Goal: Find specific page/section: Find specific page/section

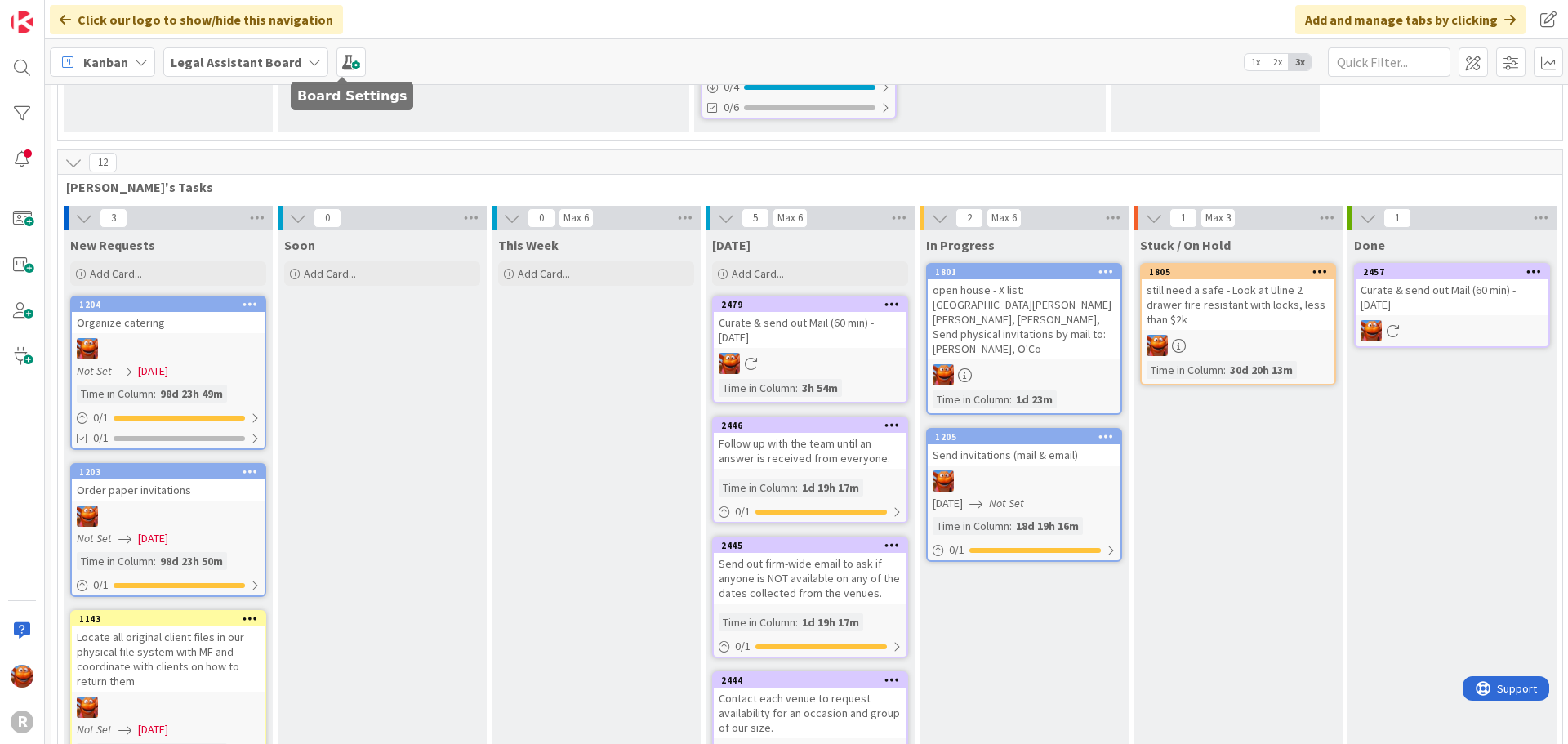
click at [271, 60] on b "Legal Assistant Board" at bounding box center [235, 61] width 130 height 16
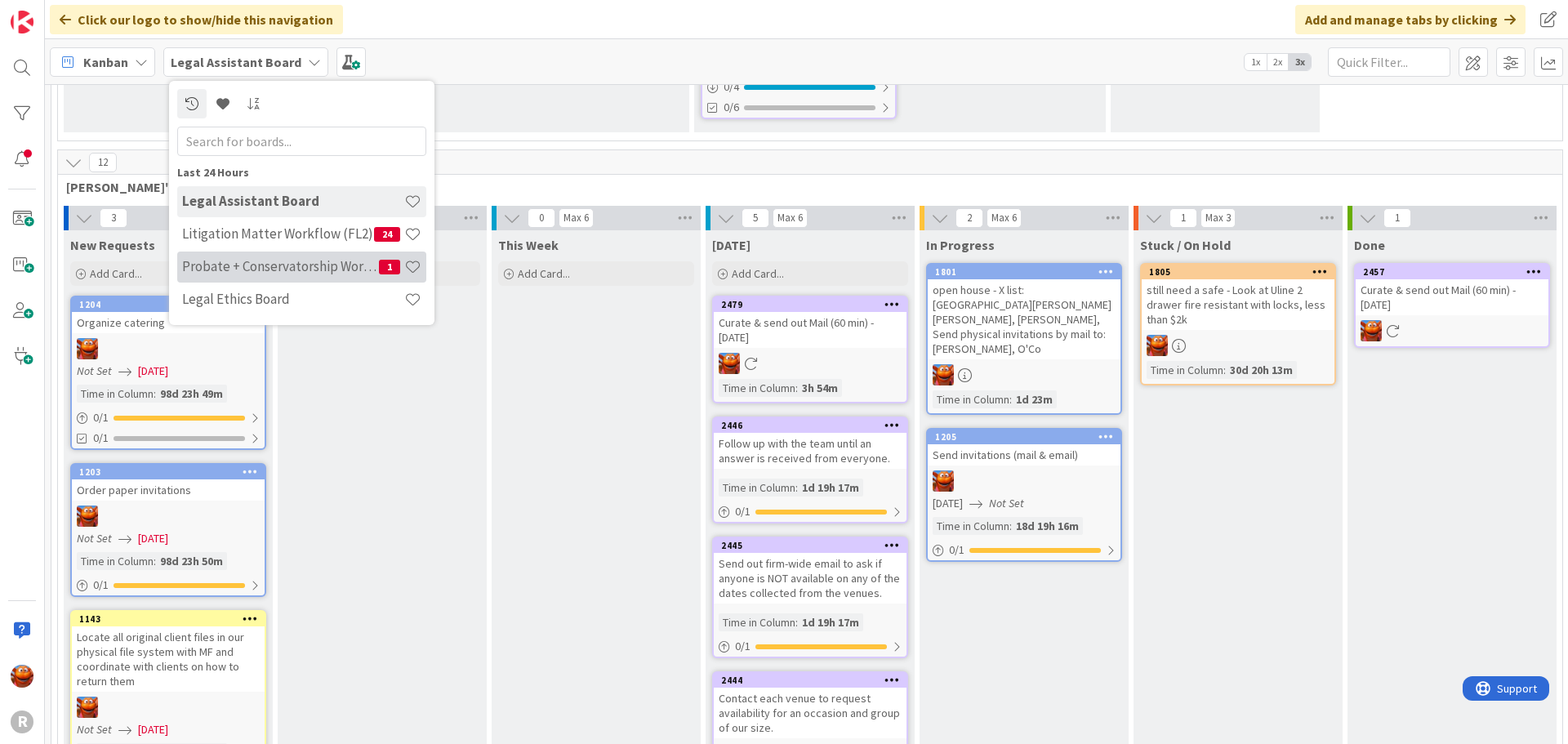
click at [234, 266] on h4 "Probate + Conservatorship Workflow (FL2)" at bounding box center [280, 266] width 197 height 16
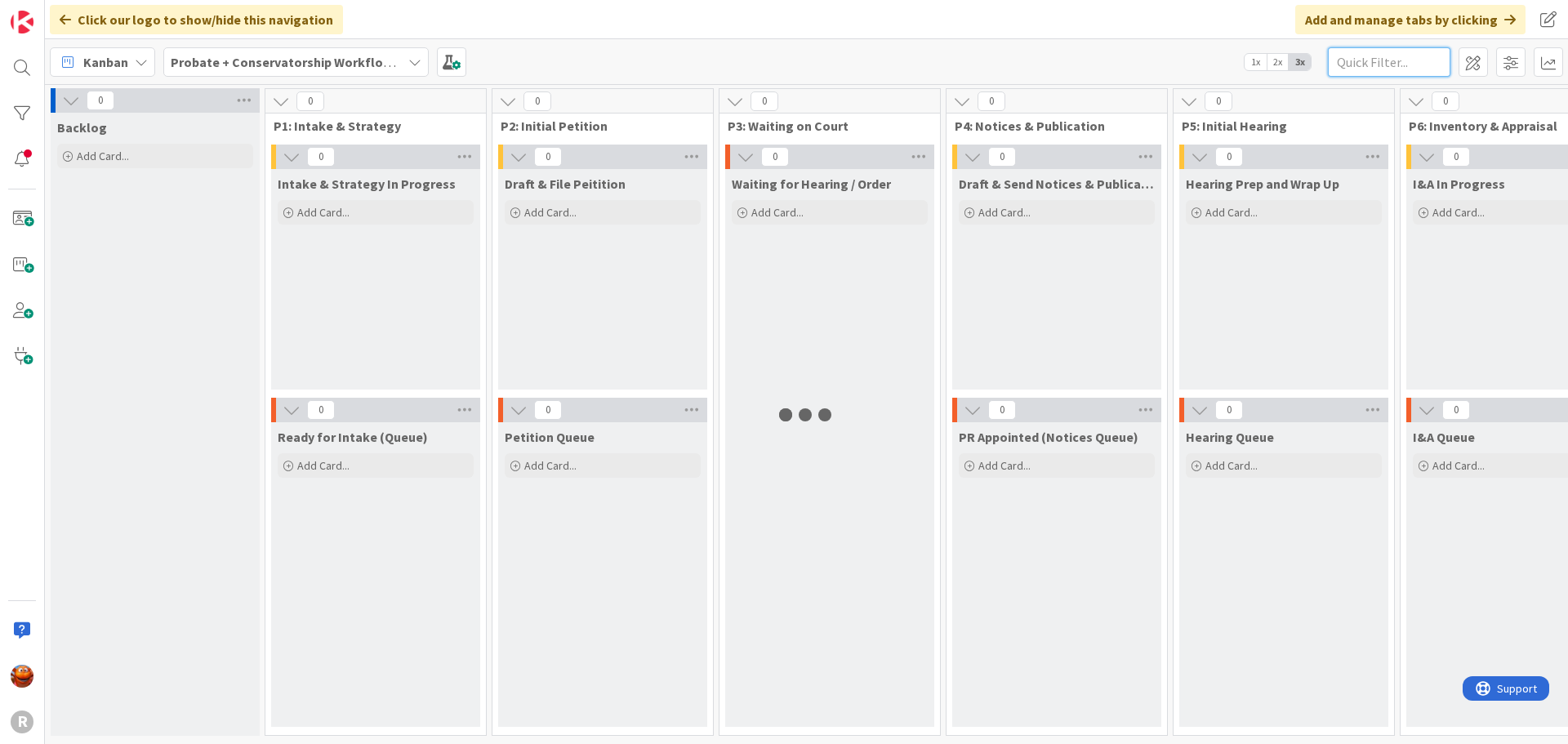
click at [1362, 68] on input "text" at bounding box center [1389, 62] width 123 height 29
type input "[PERSON_NAME]"
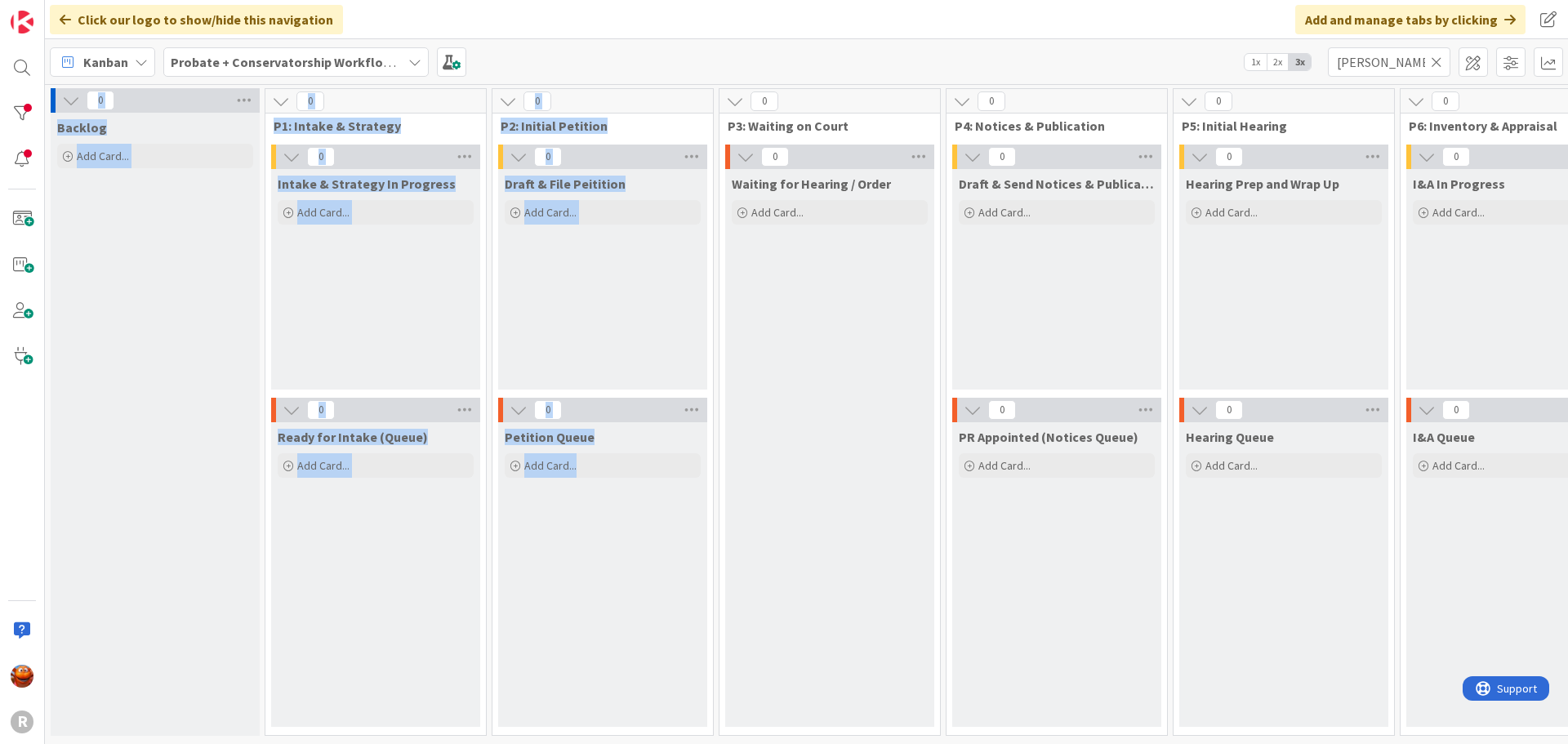
scroll to position [5, 0]
drag, startPoint x: 671, startPoint y: 731, endPoint x: 736, endPoint y: 752, distance: 68.3
click at [736, 743] on html "R Click our logo to show/hide this navigation Add and manage tabs by clicking K…" at bounding box center [784, 372] width 1568 height 744
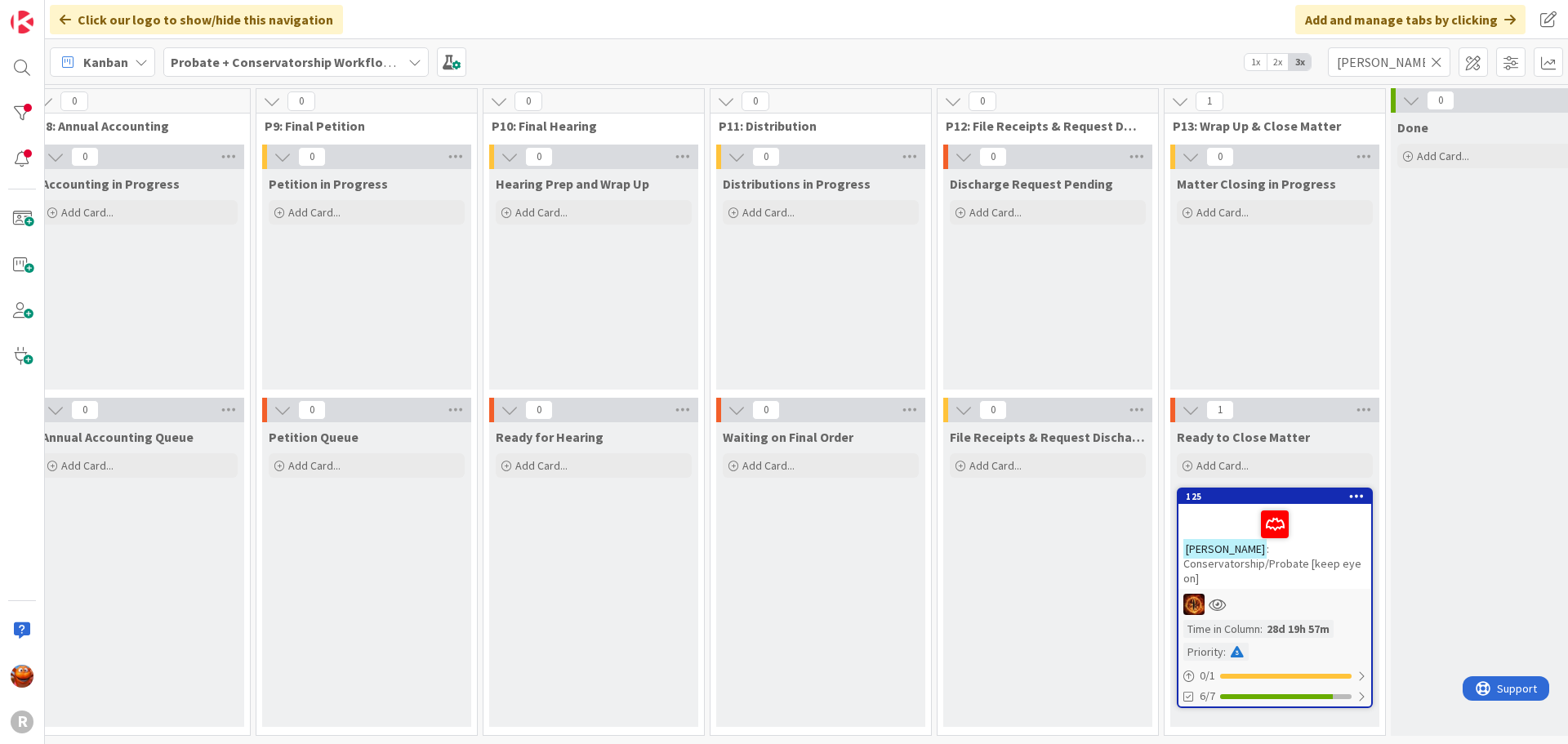
scroll to position [5, 1961]
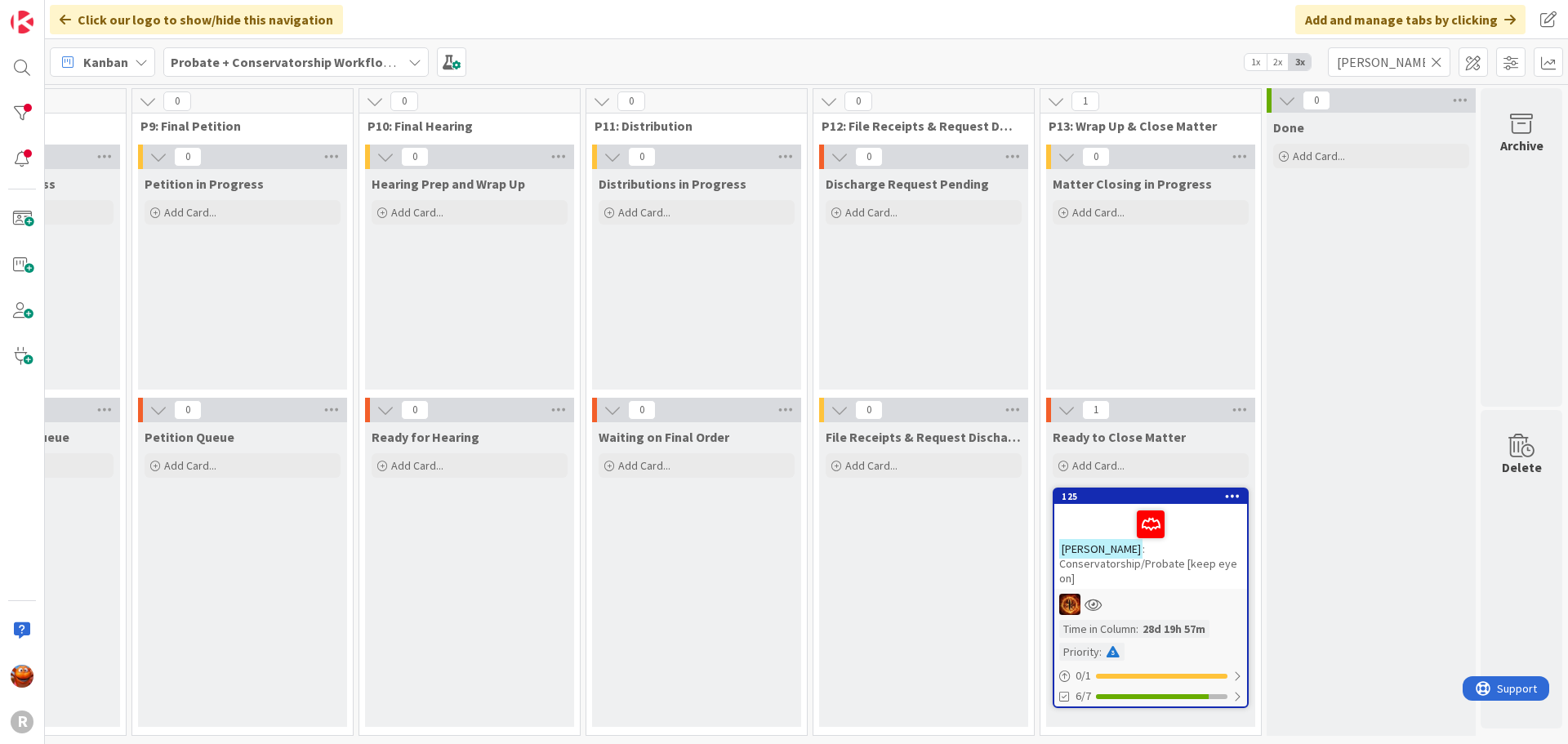
click at [1179, 567] on div "[PERSON_NAME] : Conservatorship/Probate [keep eye on]" at bounding box center [1150, 546] width 192 height 85
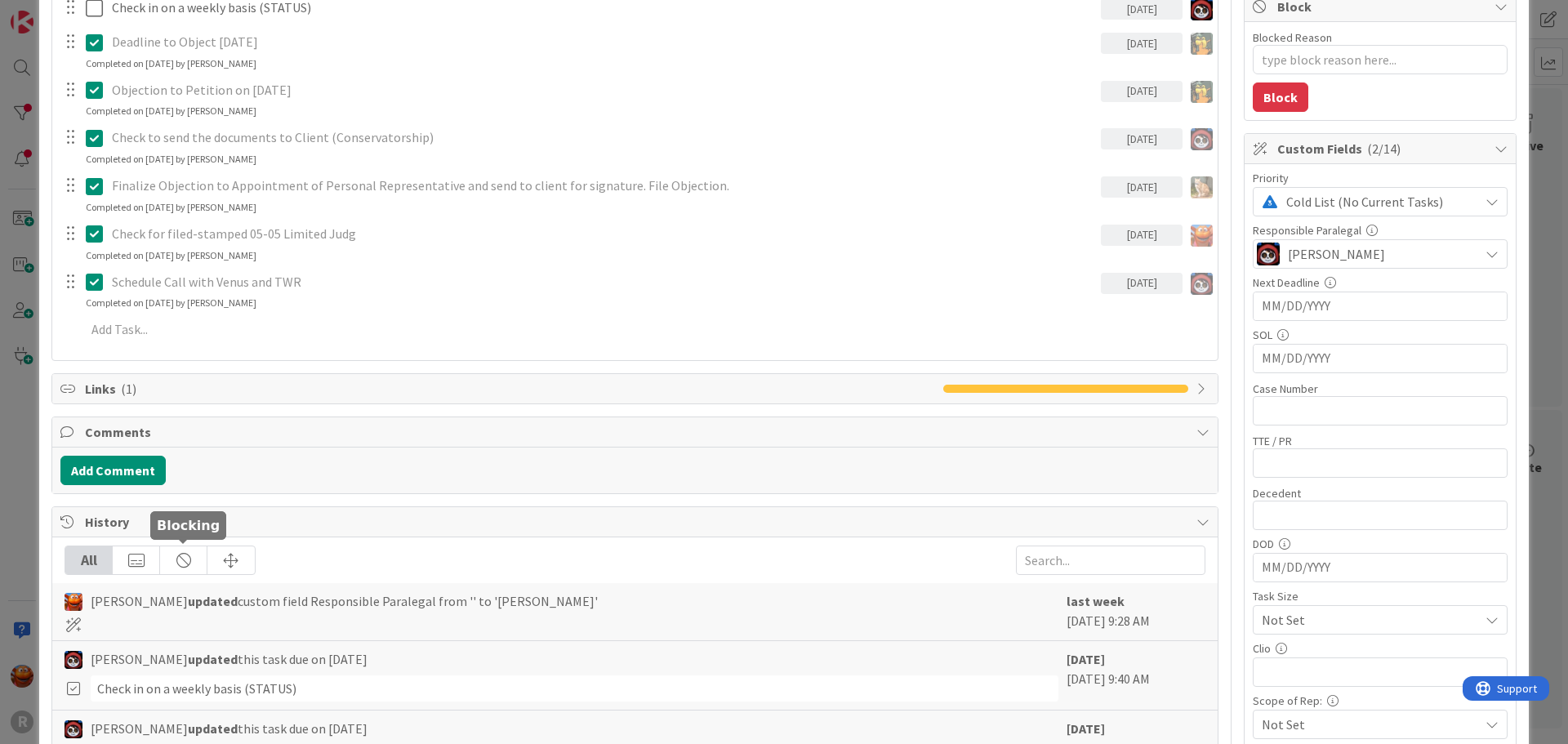
scroll to position [326, 0]
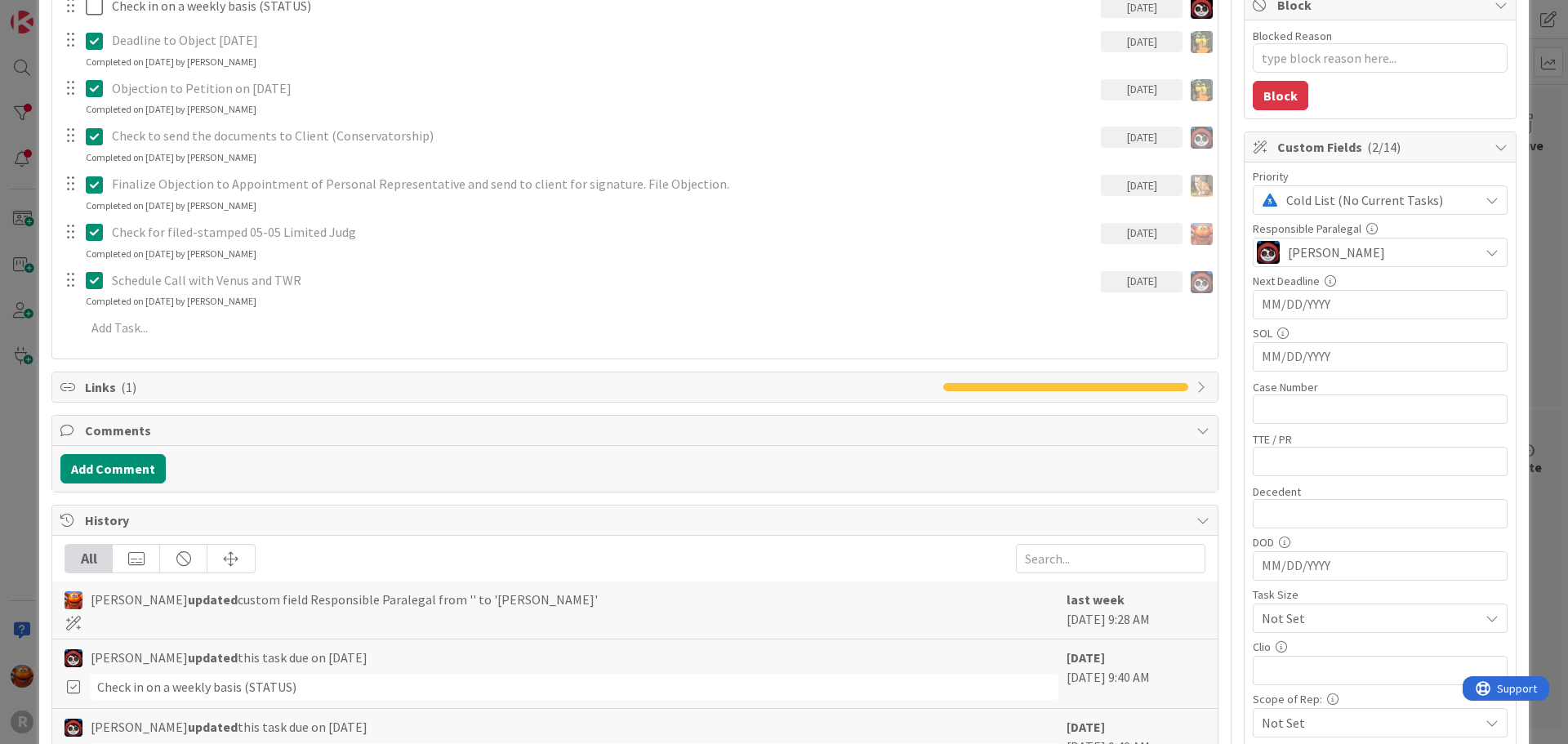
click at [94, 387] on span "Links ( 1 )" at bounding box center [510, 387] width 850 height 20
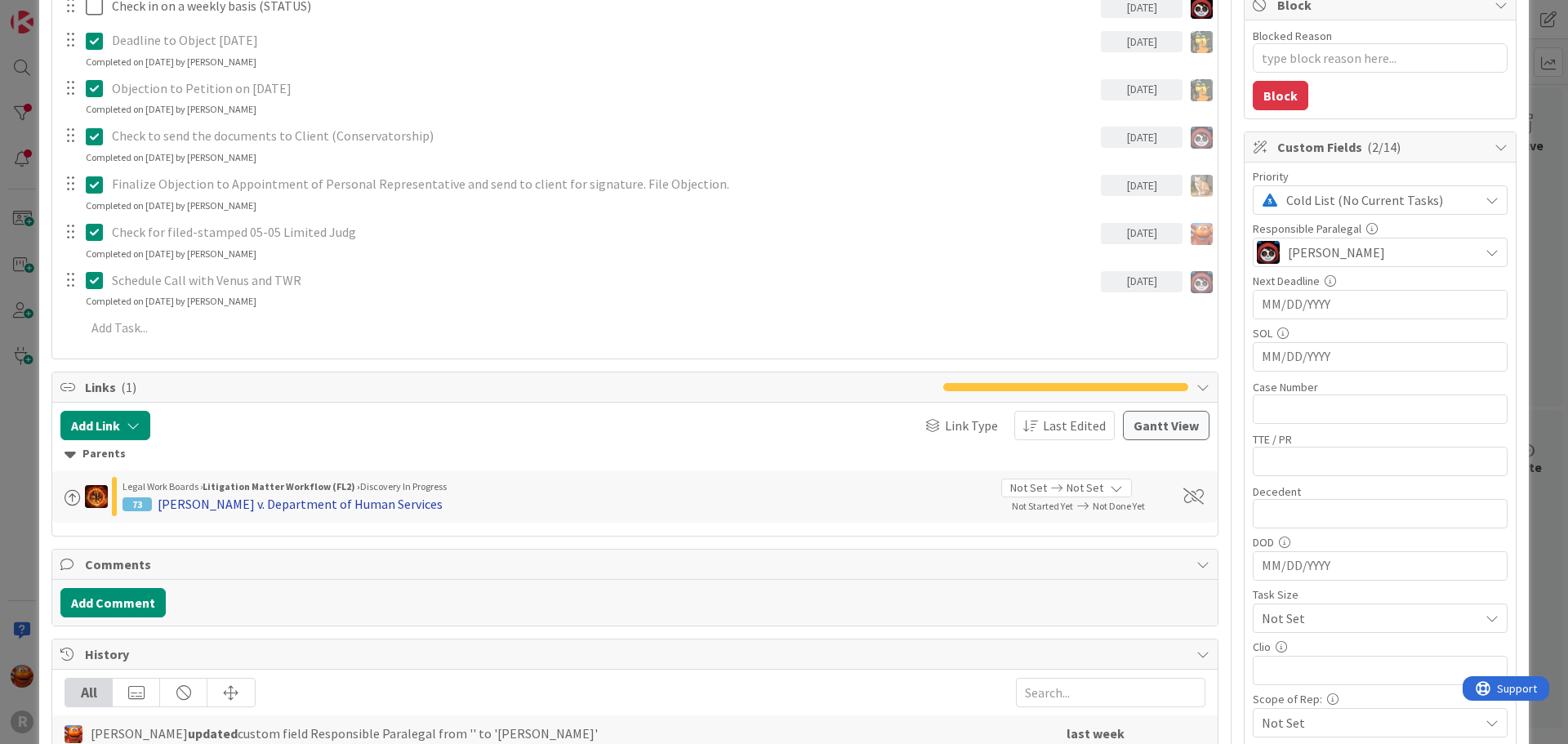
click at [248, 504] on div "[PERSON_NAME] v. Department of Human Services" at bounding box center [300, 504] width 285 height 20
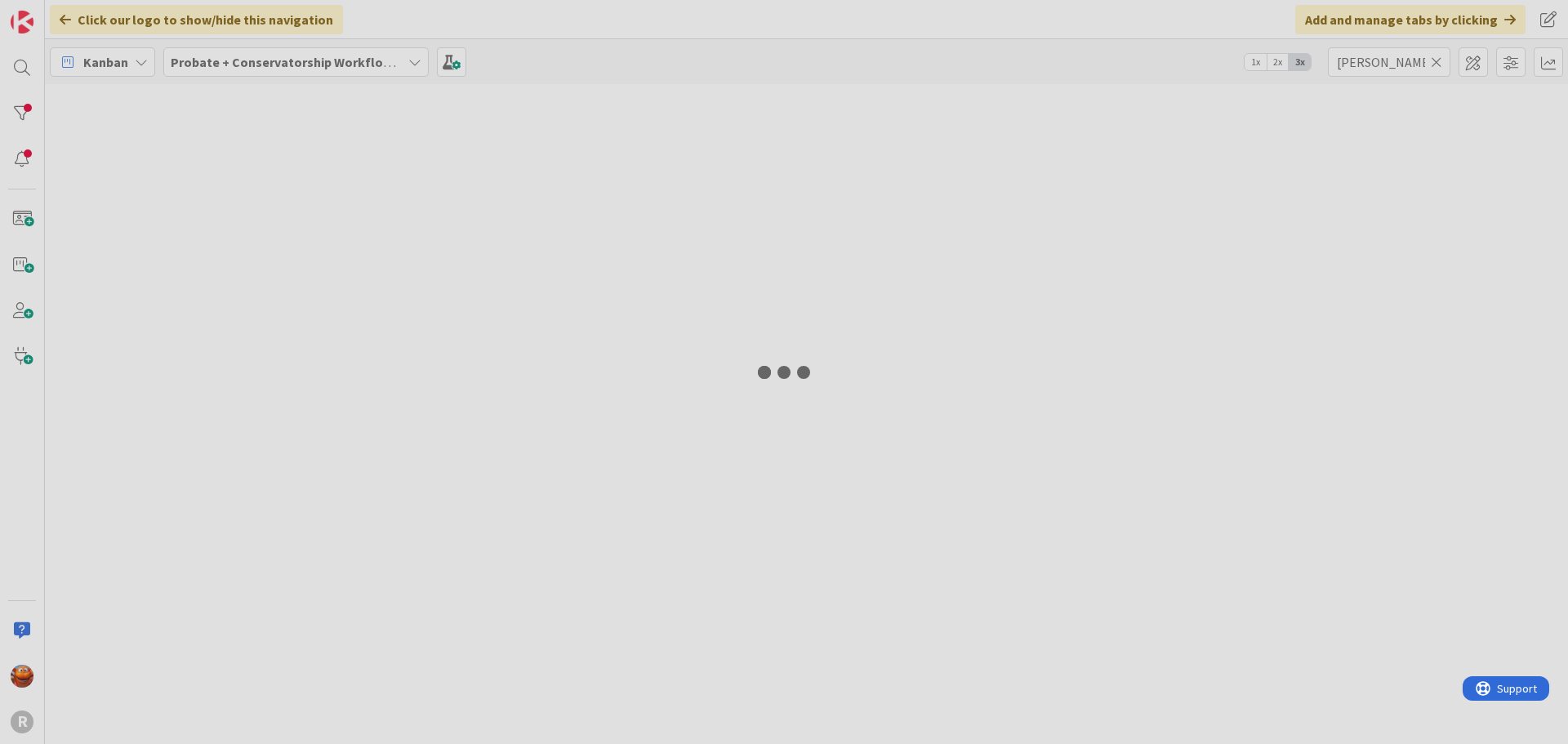
type textarea "x"
type input "[PERSON_NAME]"
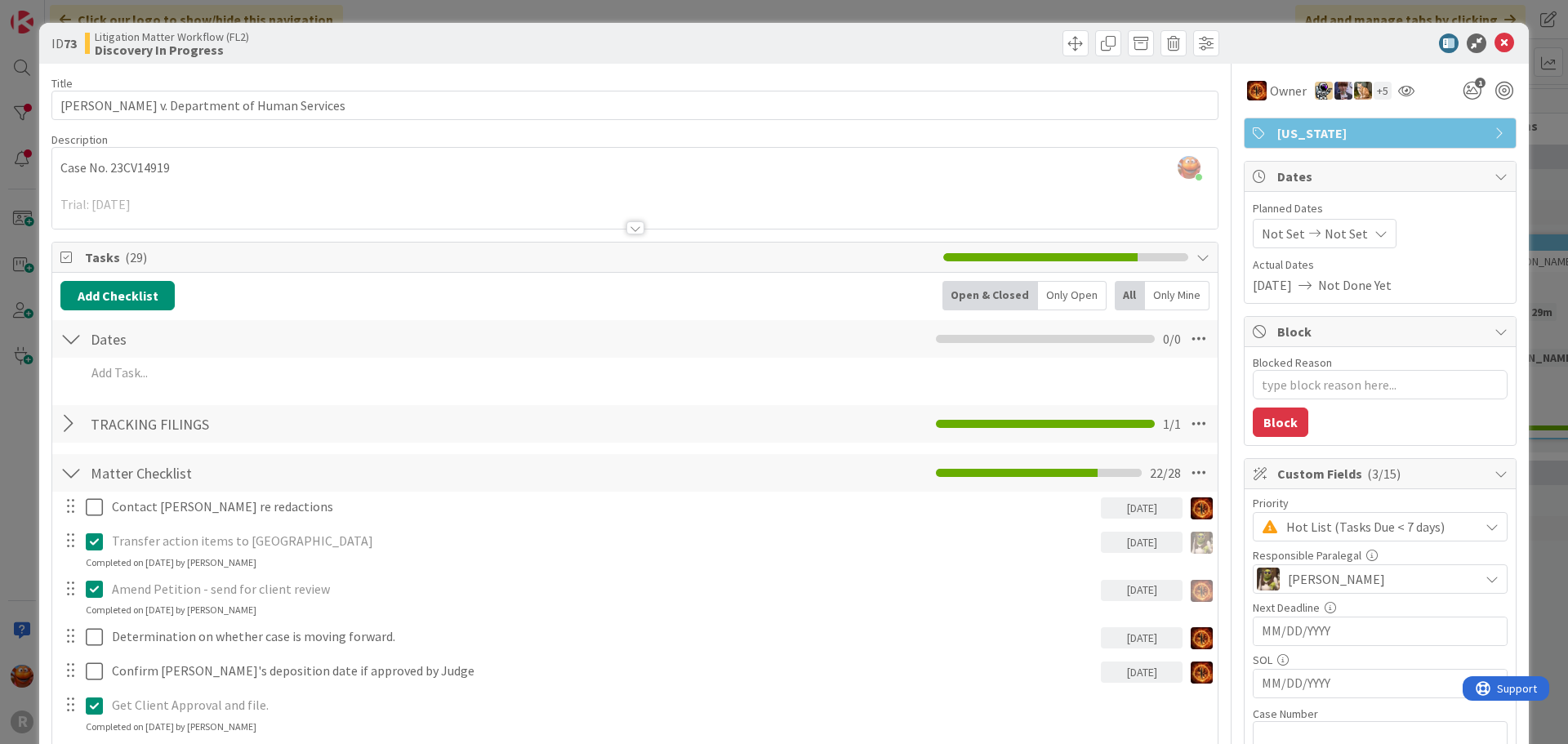
click at [629, 230] on div at bounding box center [635, 228] width 18 height 13
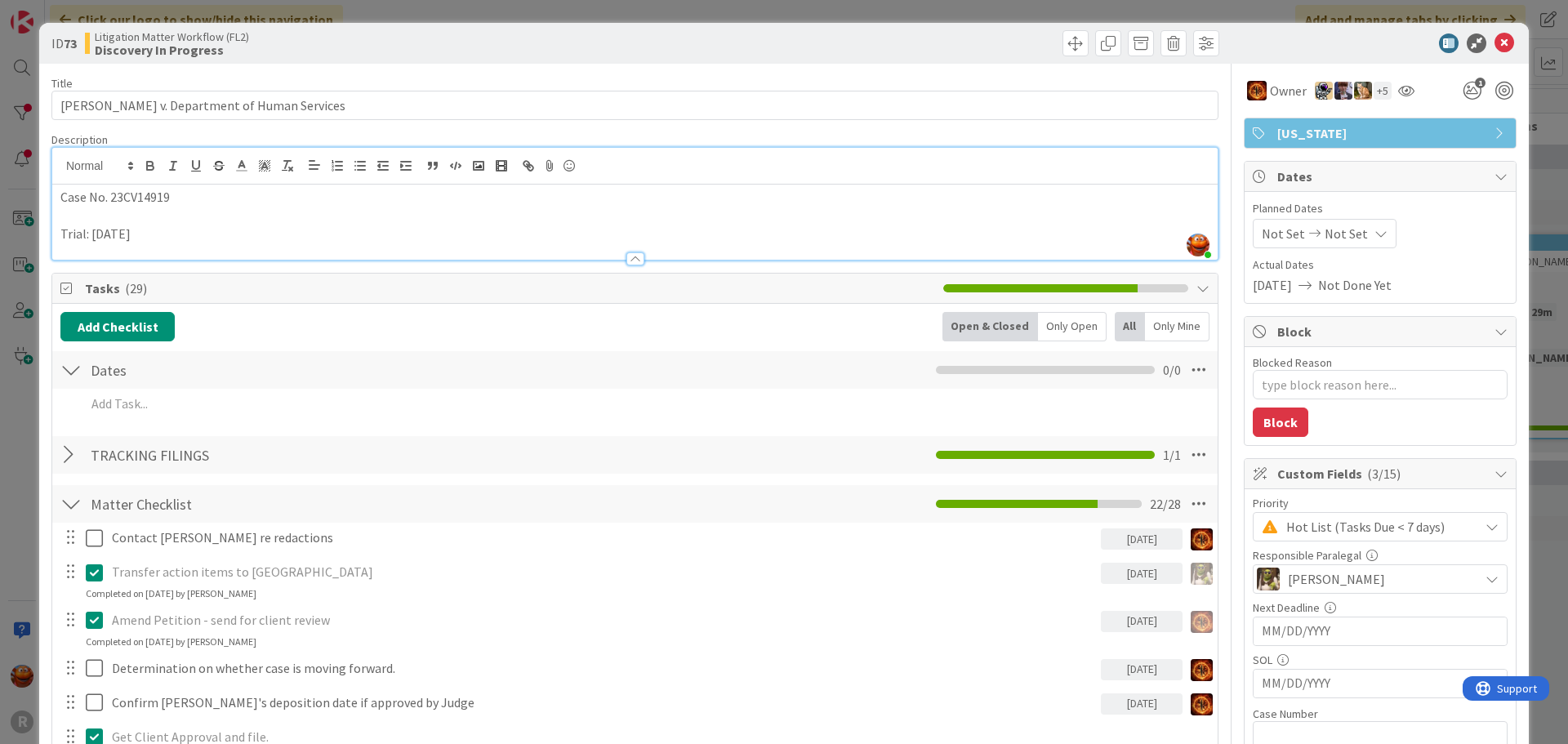
click at [626, 260] on div at bounding box center [635, 259] width 18 height 13
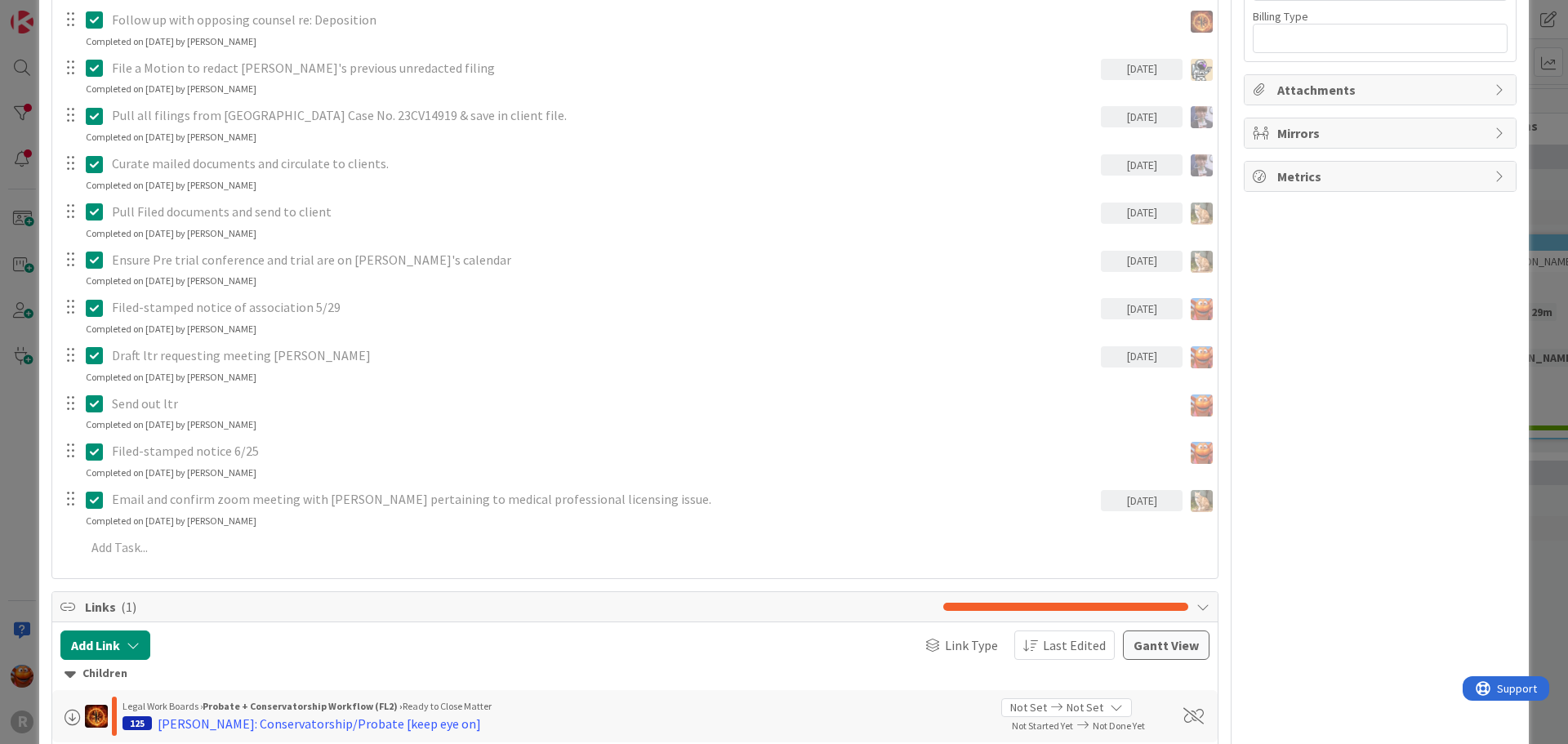
scroll to position [1715, 0]
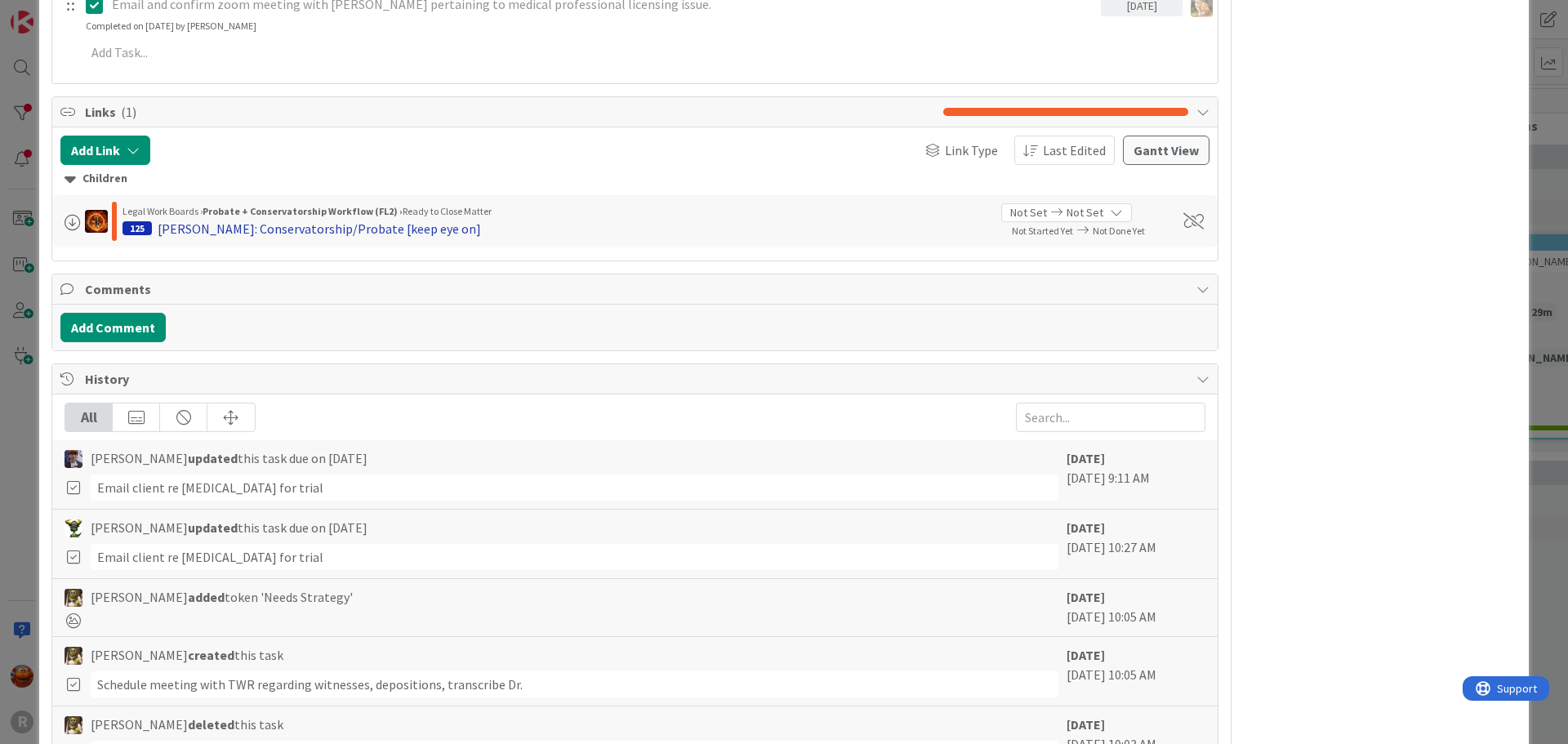
click at [205, 229] on div "[PERSON_NAME]: Conservatorship/Probate [keep eye on]" at bounding box center [319, 228] width 324 height 20
type textarea "x"
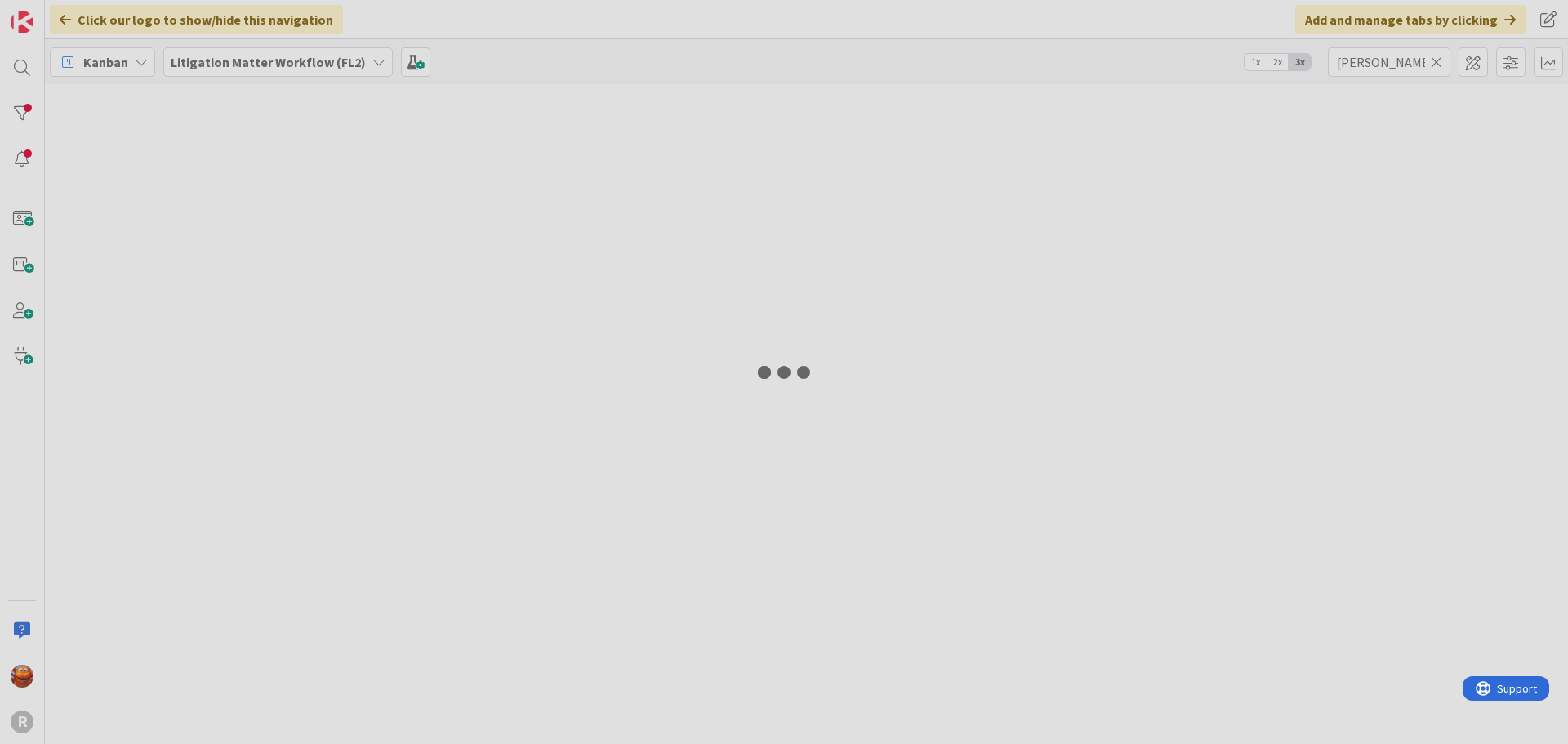
type input "[PERSON_NAME]"
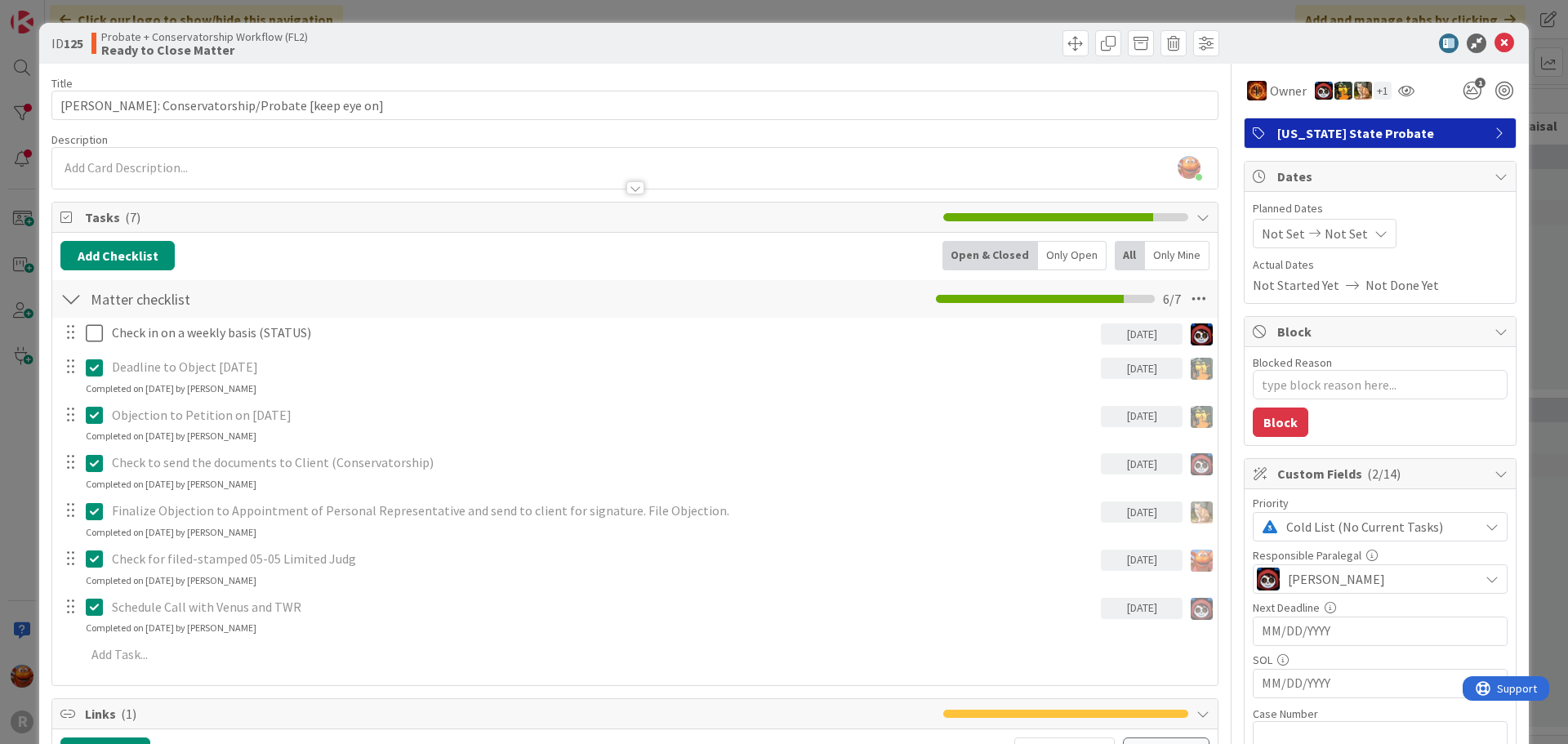
click at [10, 323] on div "ID 125 Probate + Conservatorship Workflow (FL2) Ready to Close Matter Title 45 …" at bounding box center [784, 372] width 1568 height 744
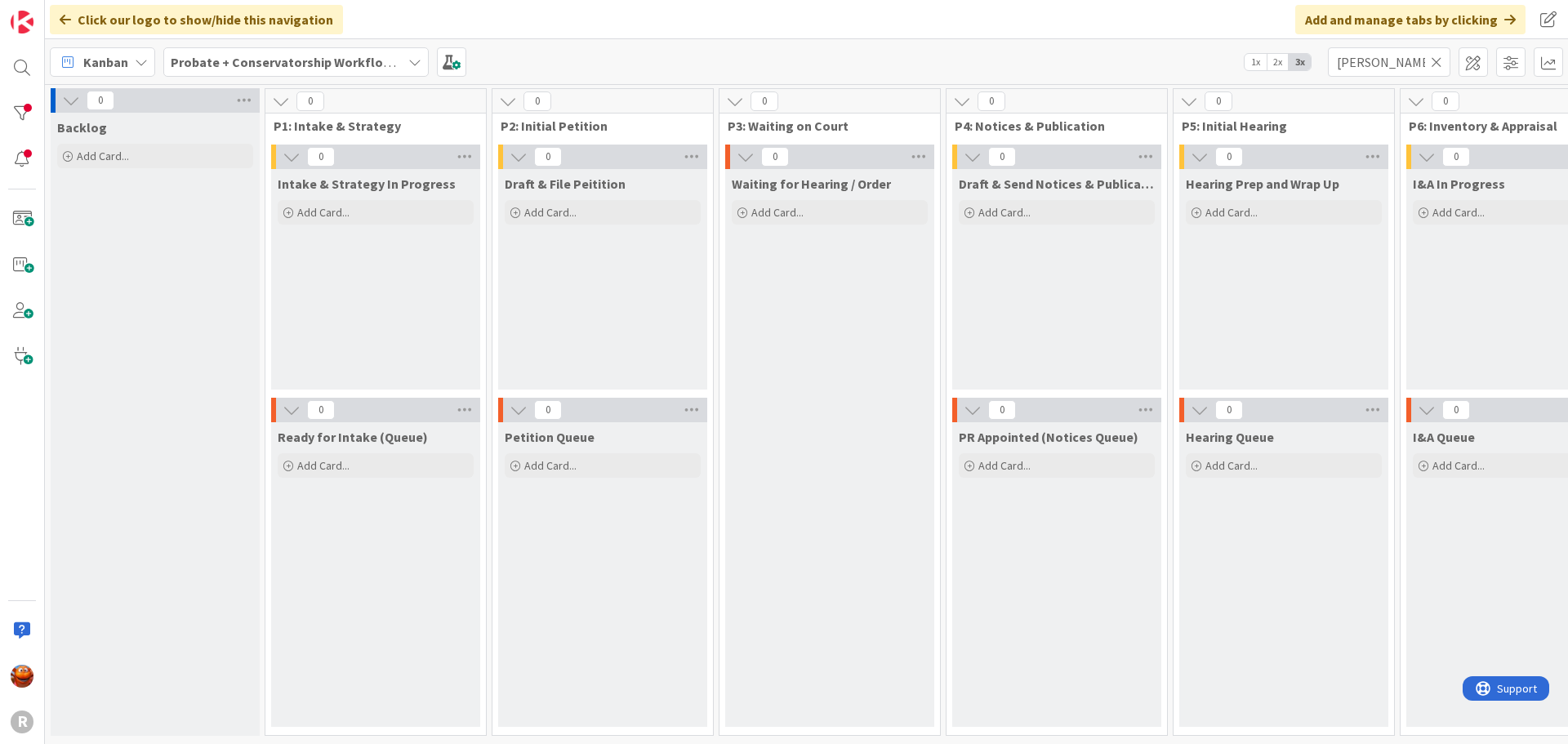
click at [1227, 507] on div "Hearing Queue Add Card..." at bounding box center [1283, 574] width 209 height 305
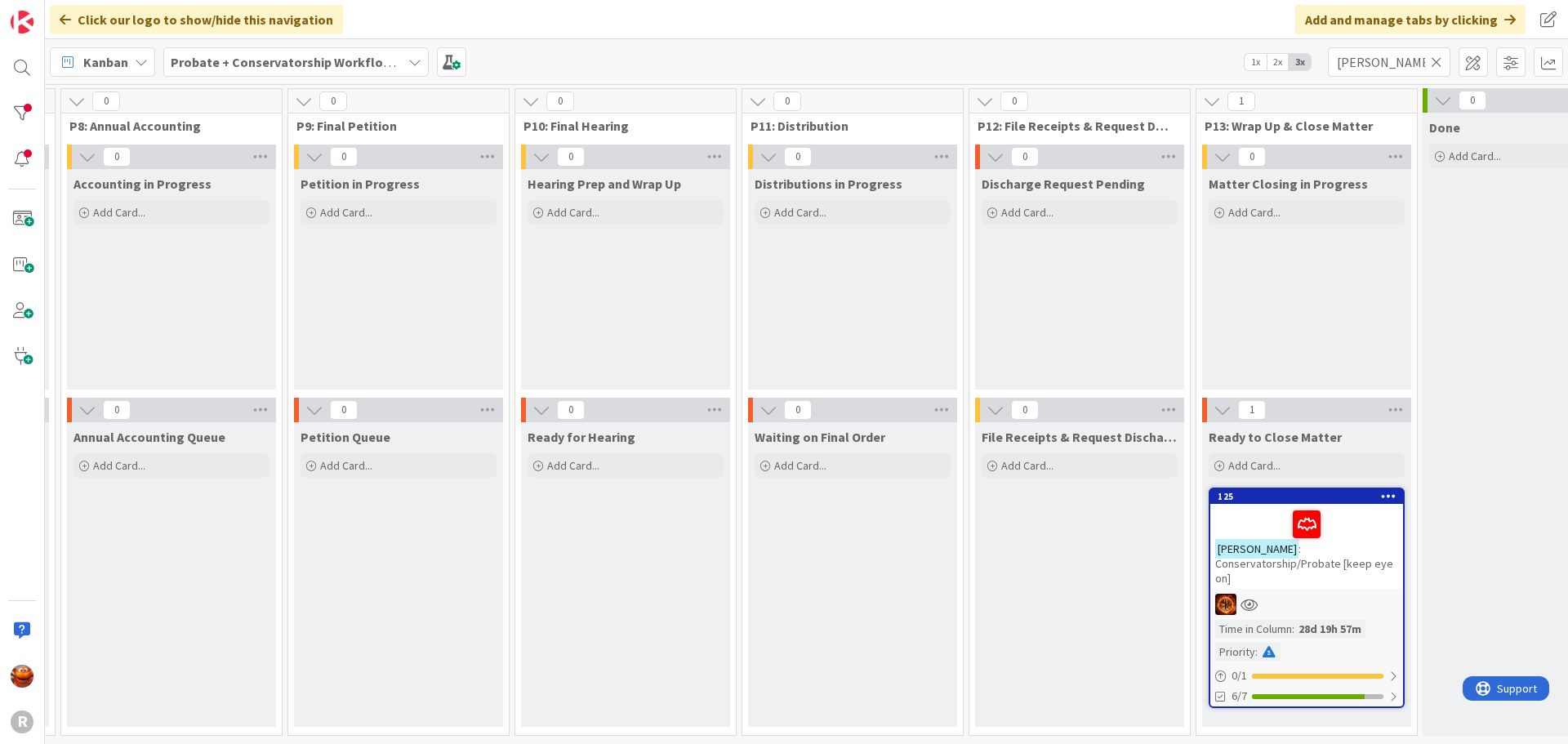
click at [1359, 638] on div "Time in Column : 28d 19h 57m Priority :" at bounding box center [1306, 641] width 183 height 41
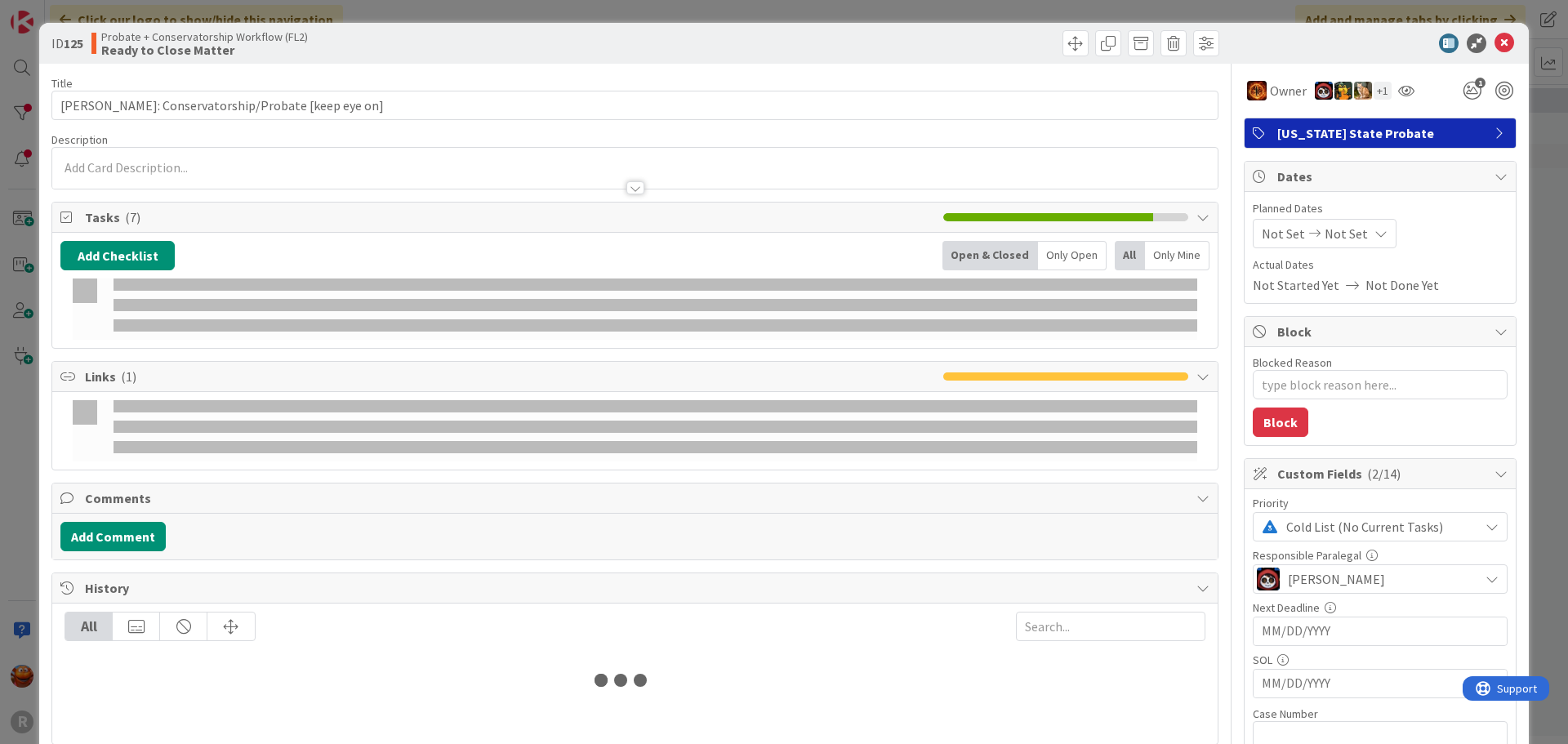
type textarea "x"
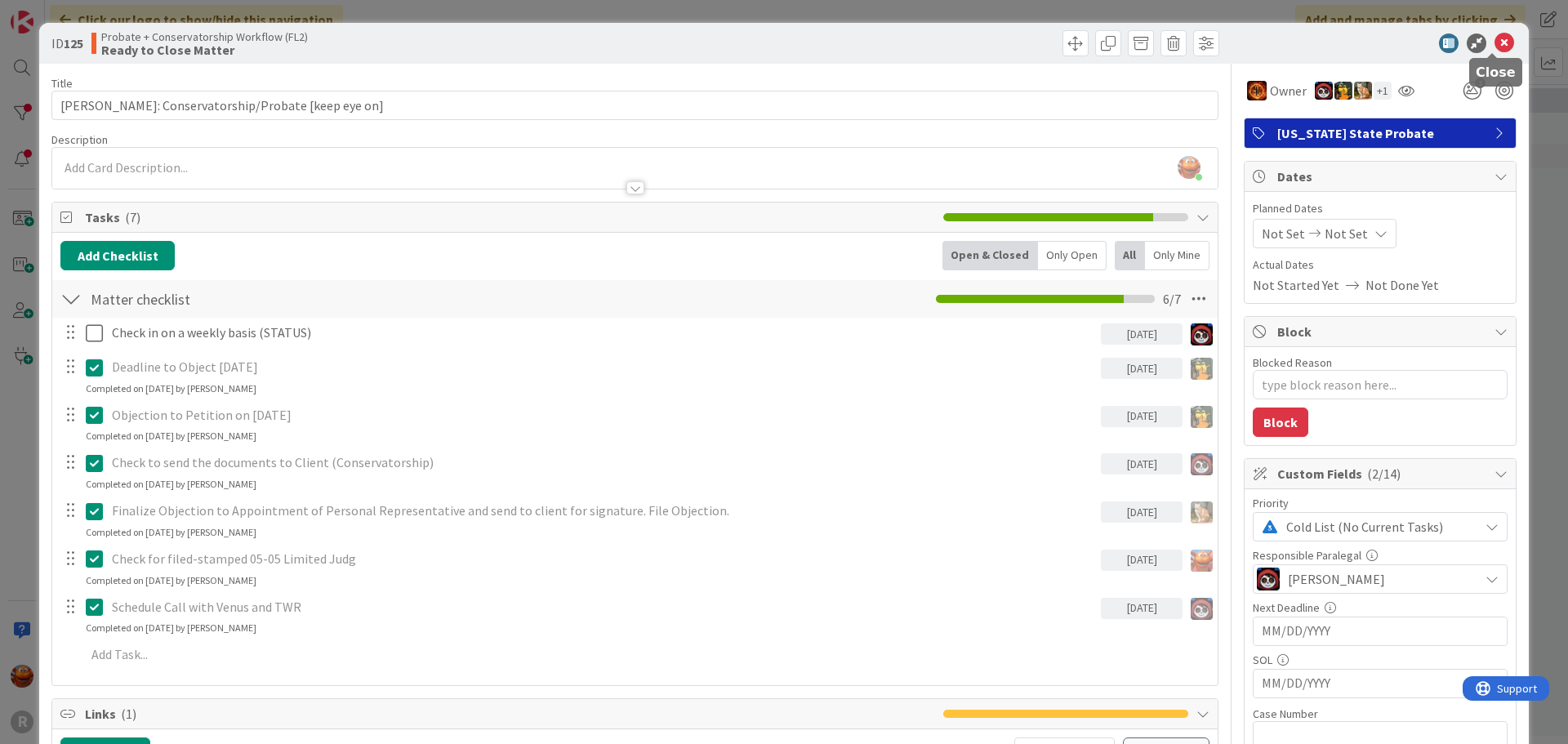
click at [1494, 43] on icon at bounding box center [1503, 43] width 20 height 20
